Goal: Task Accomplishment & Management: Use online tool/utility

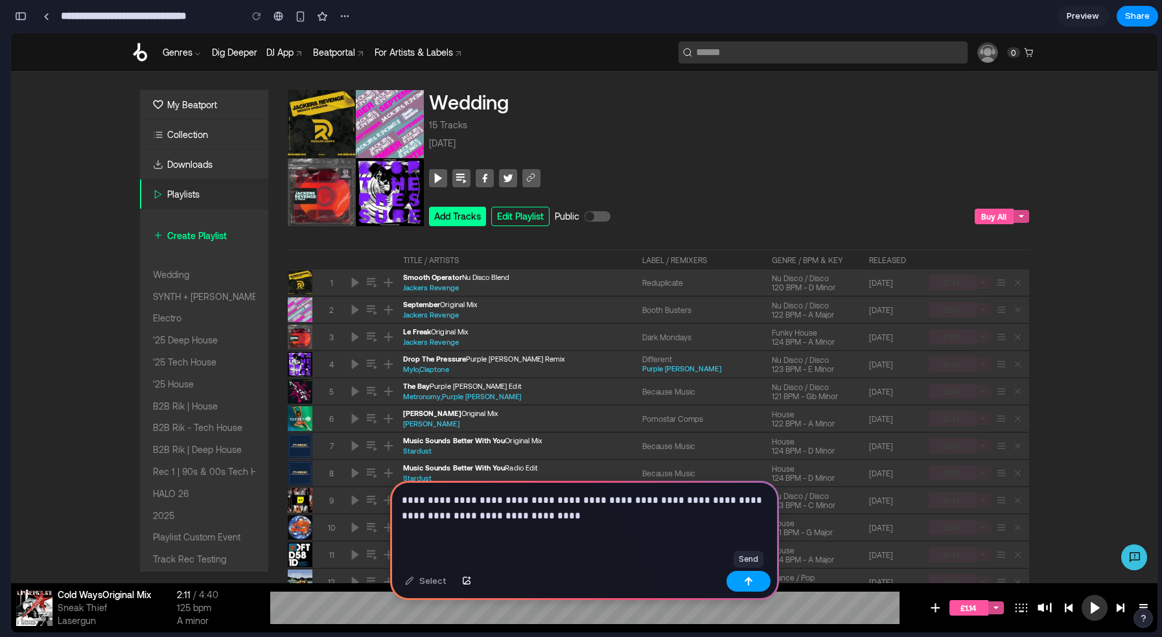
click at [753, 581] on button "button" at bounding box center [749, 581] width 44 height 21
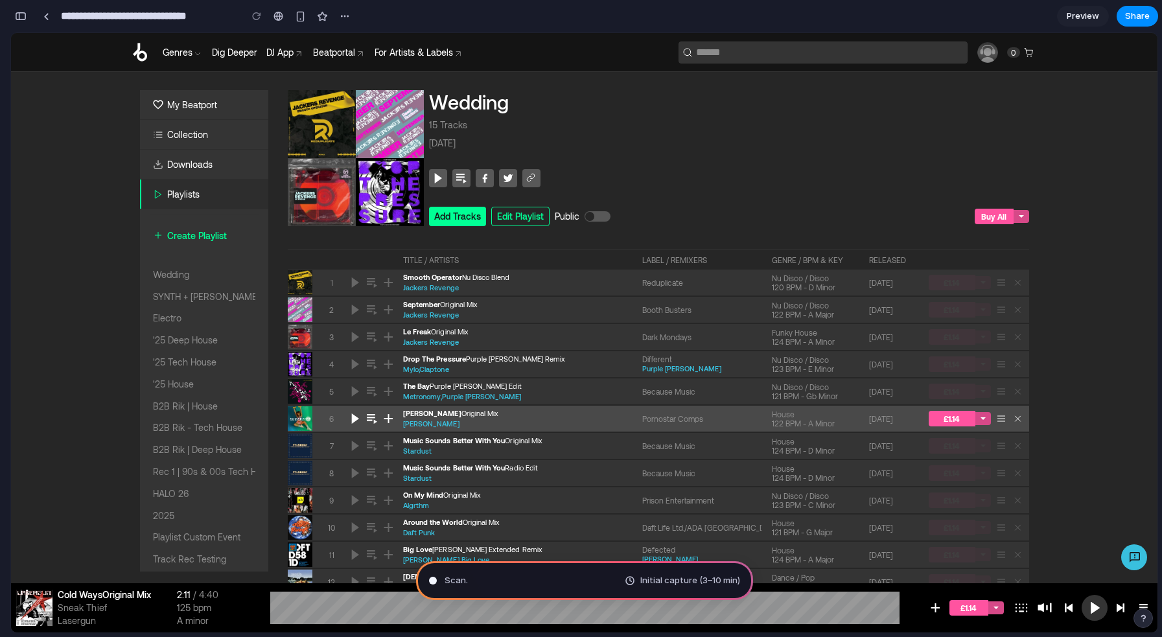
type input "**********"
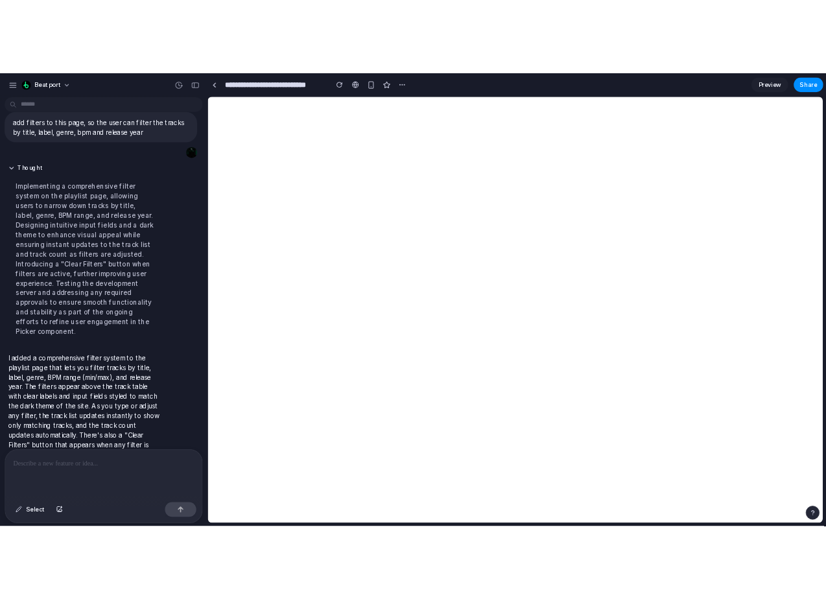
scroll to position [23, 0]
